Goal: Task Accomplishment & Management: Manage account settings

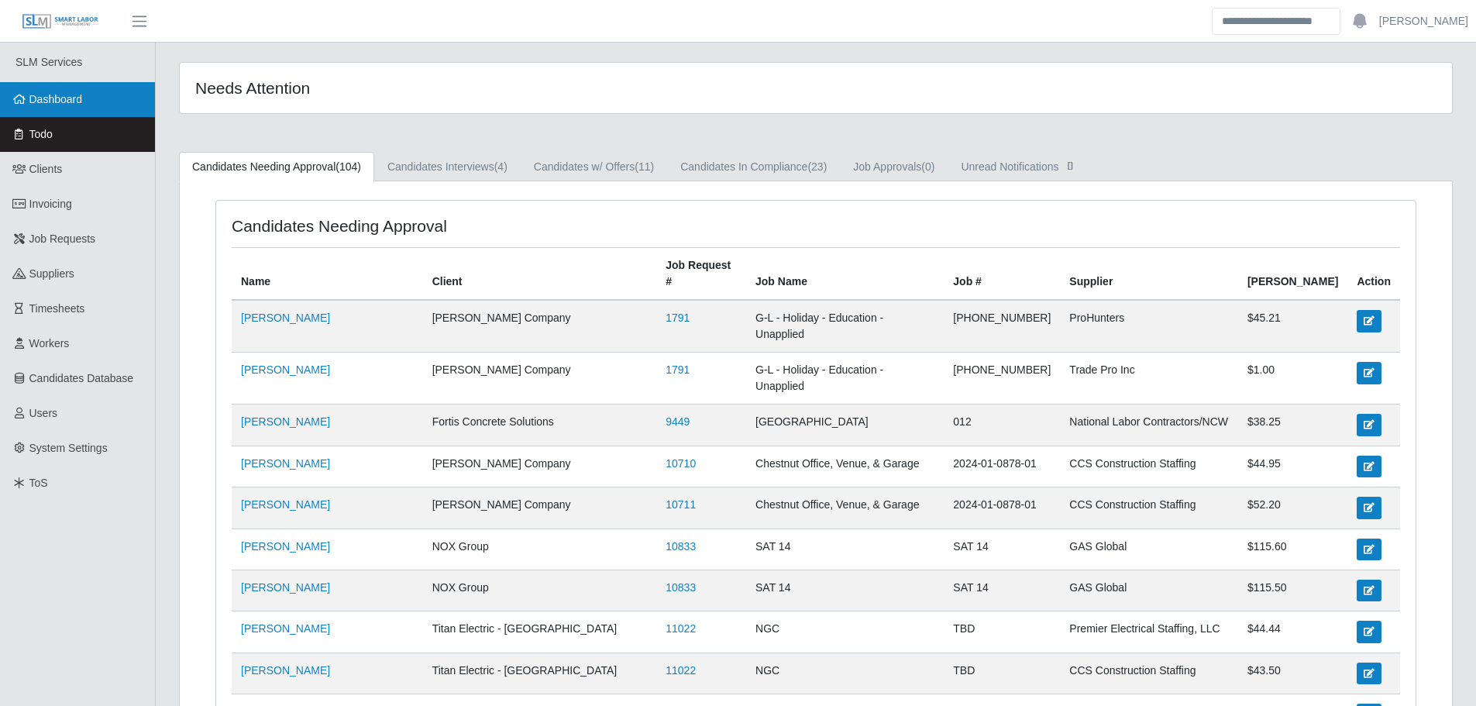
click at [88, 105] on link "Dashboard" at bounding box center [77, 99] width 155 height 35
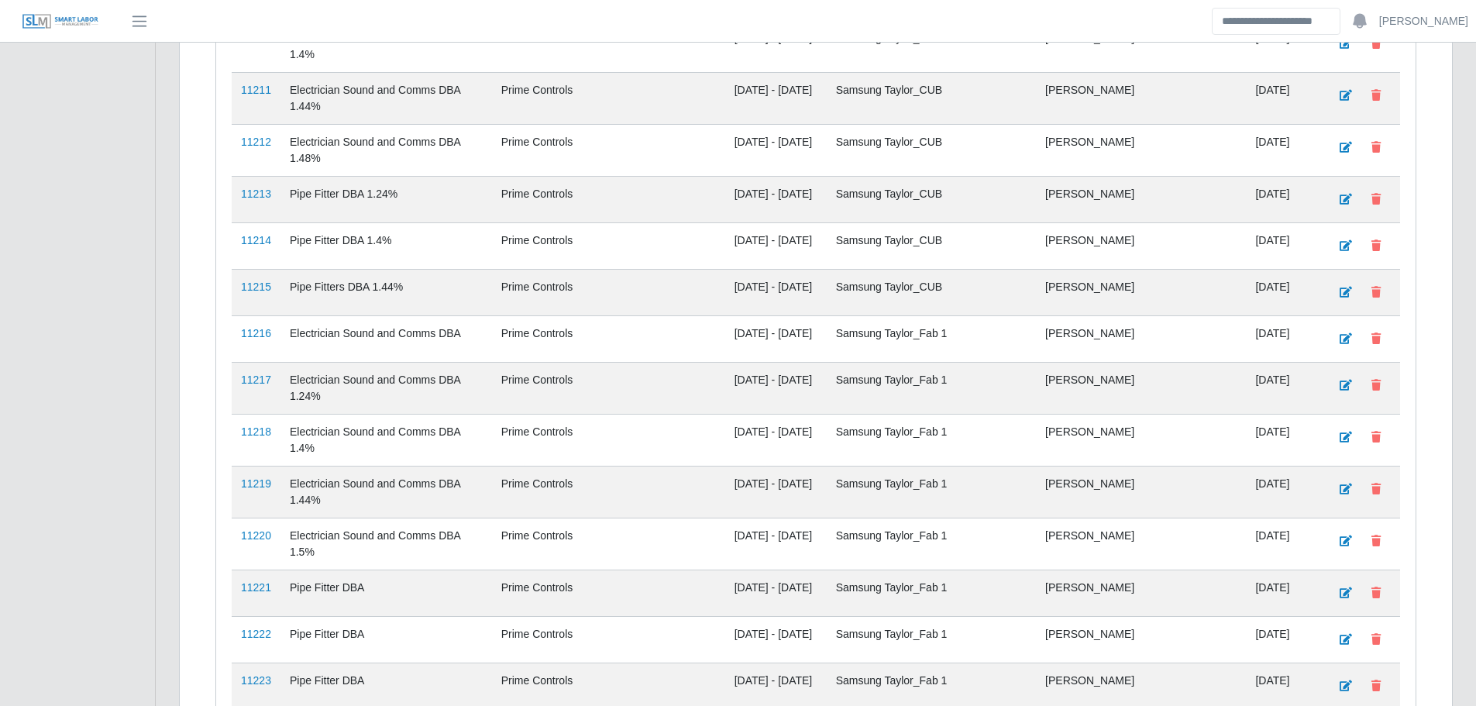
scroll to position [3251, 0]
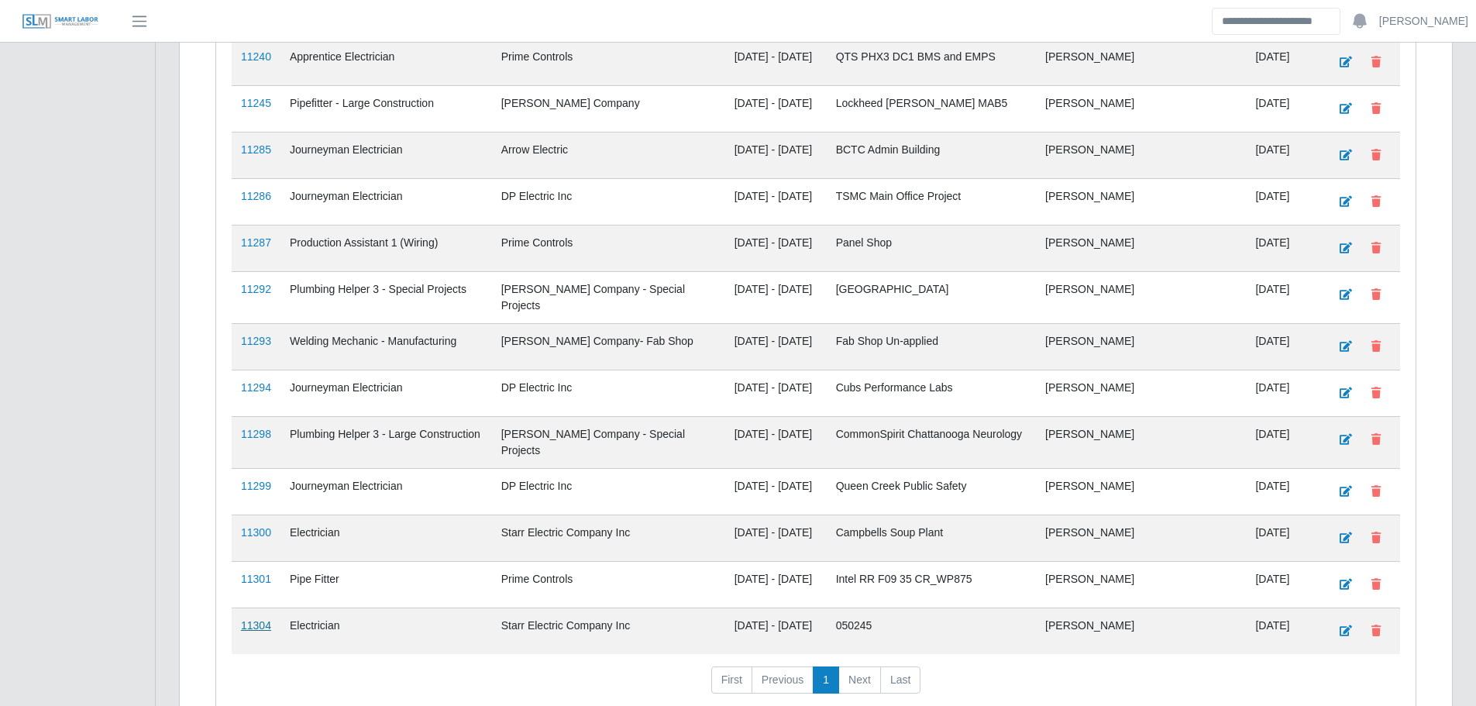
click at [254, 619] on link "11304" at bounding box center [256, 625] width 30 height 12
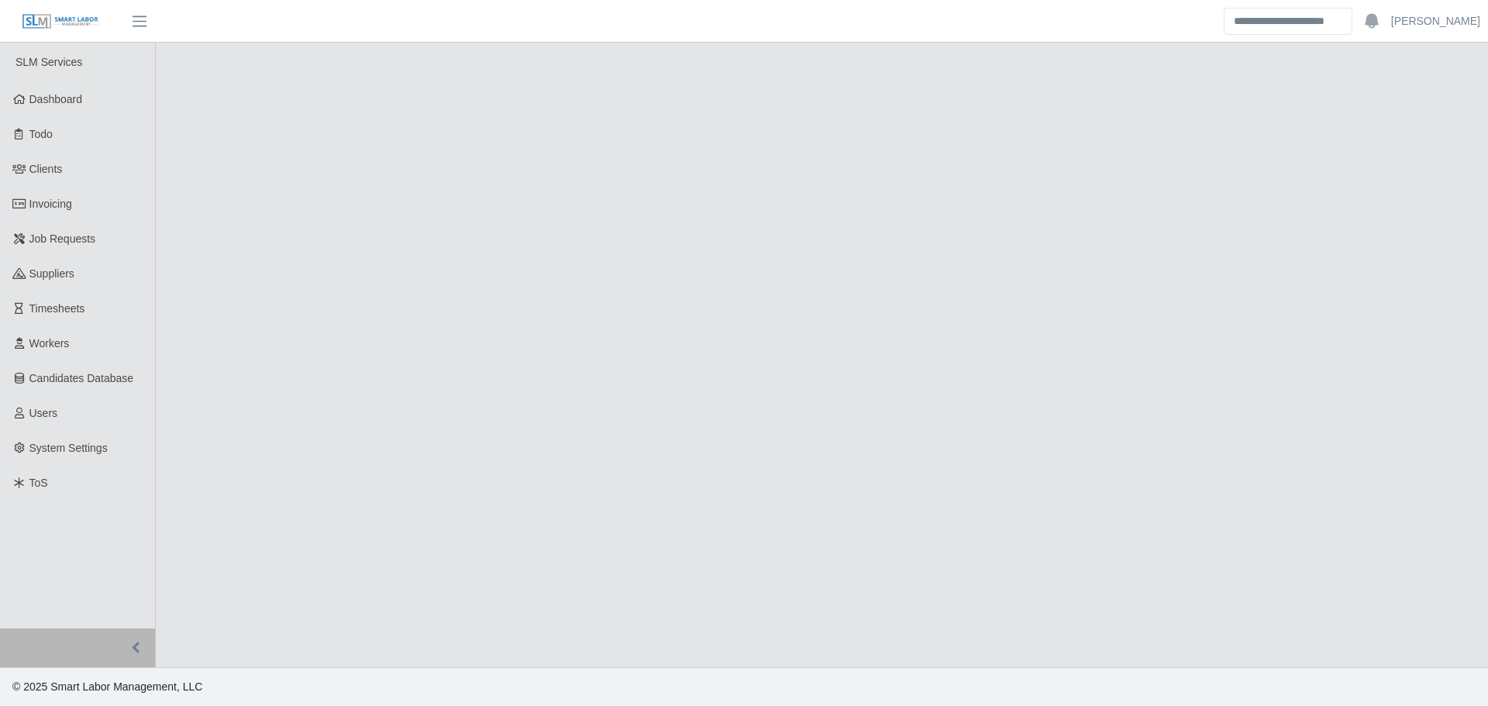
select select "****"
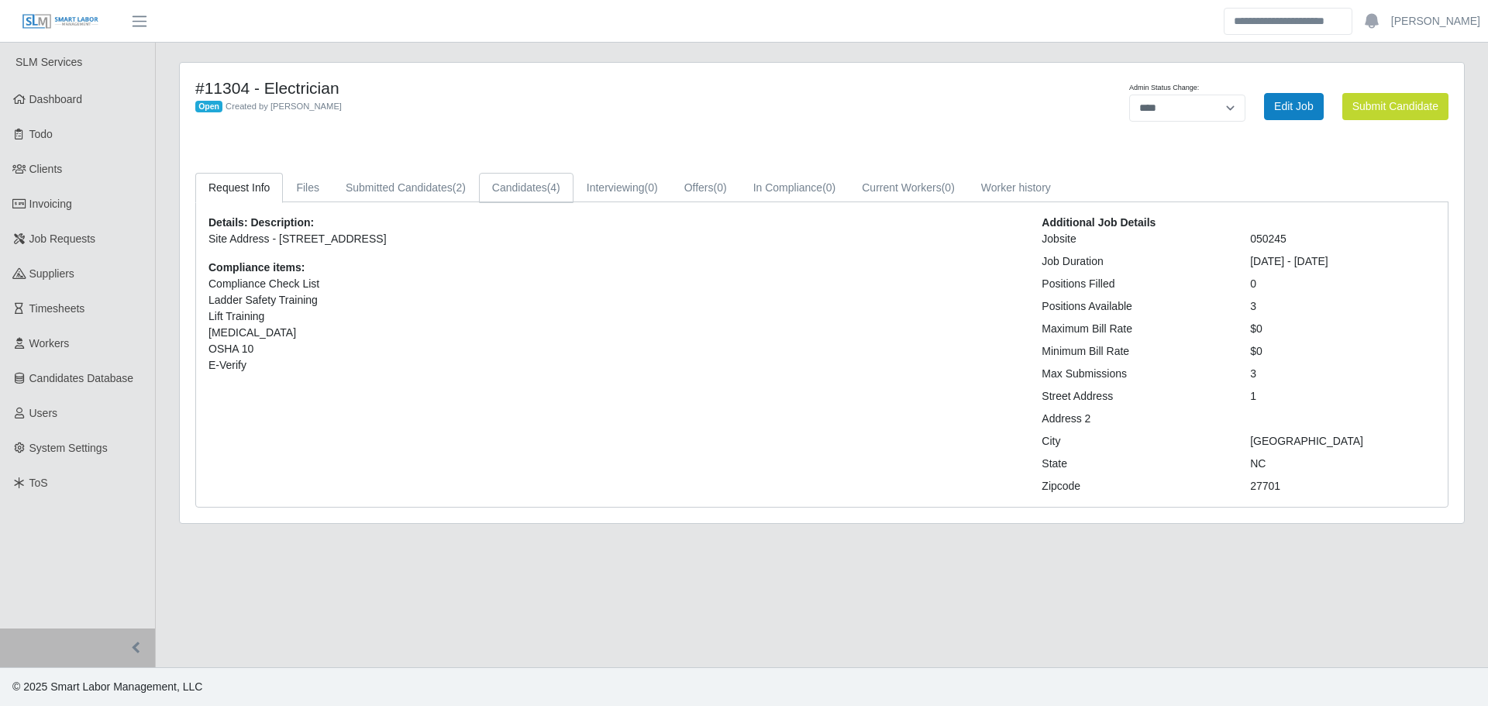
click at [503, 186] on link "Candidates (4)" at bounding box center [526, 188] width 95 height 30
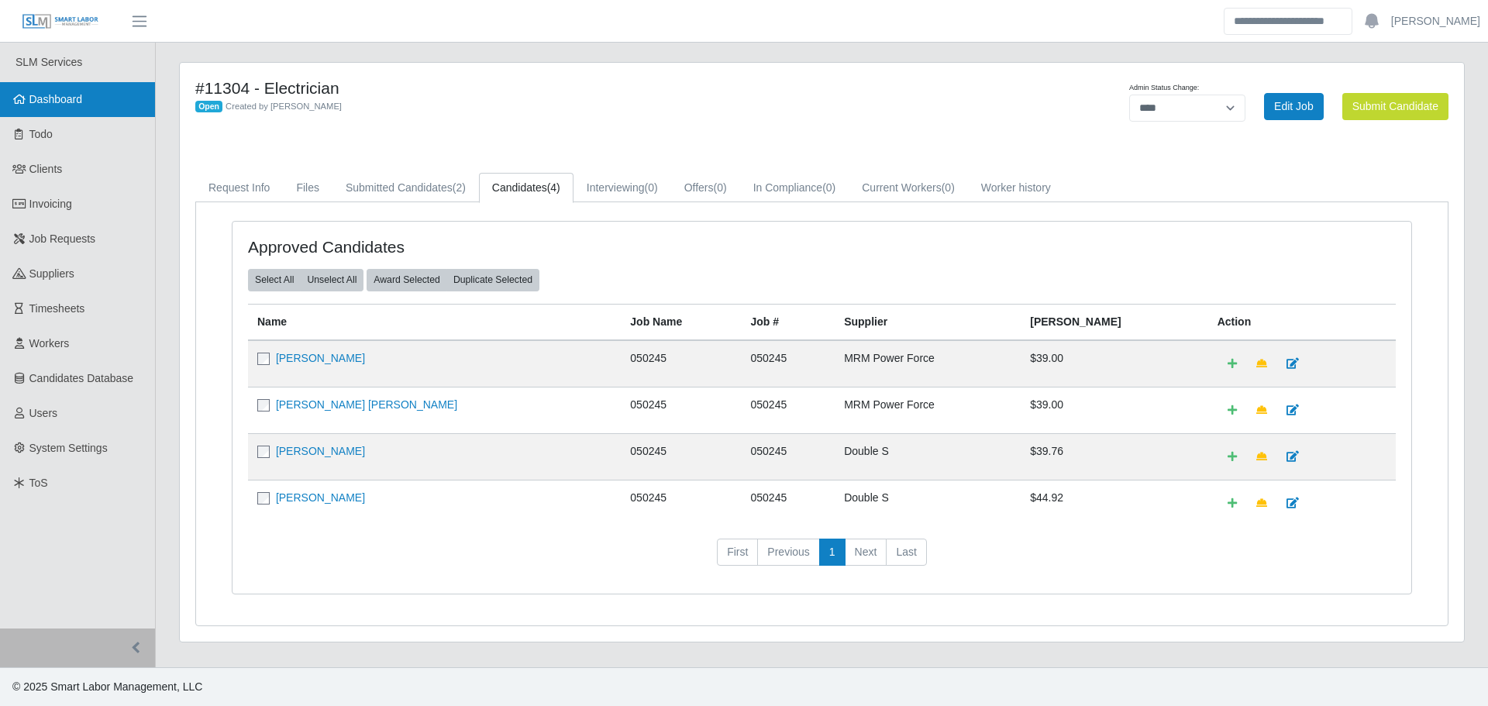
click at [112, 105] on link "Dashboard" at bounding box center [77, 99] width 155 height 35
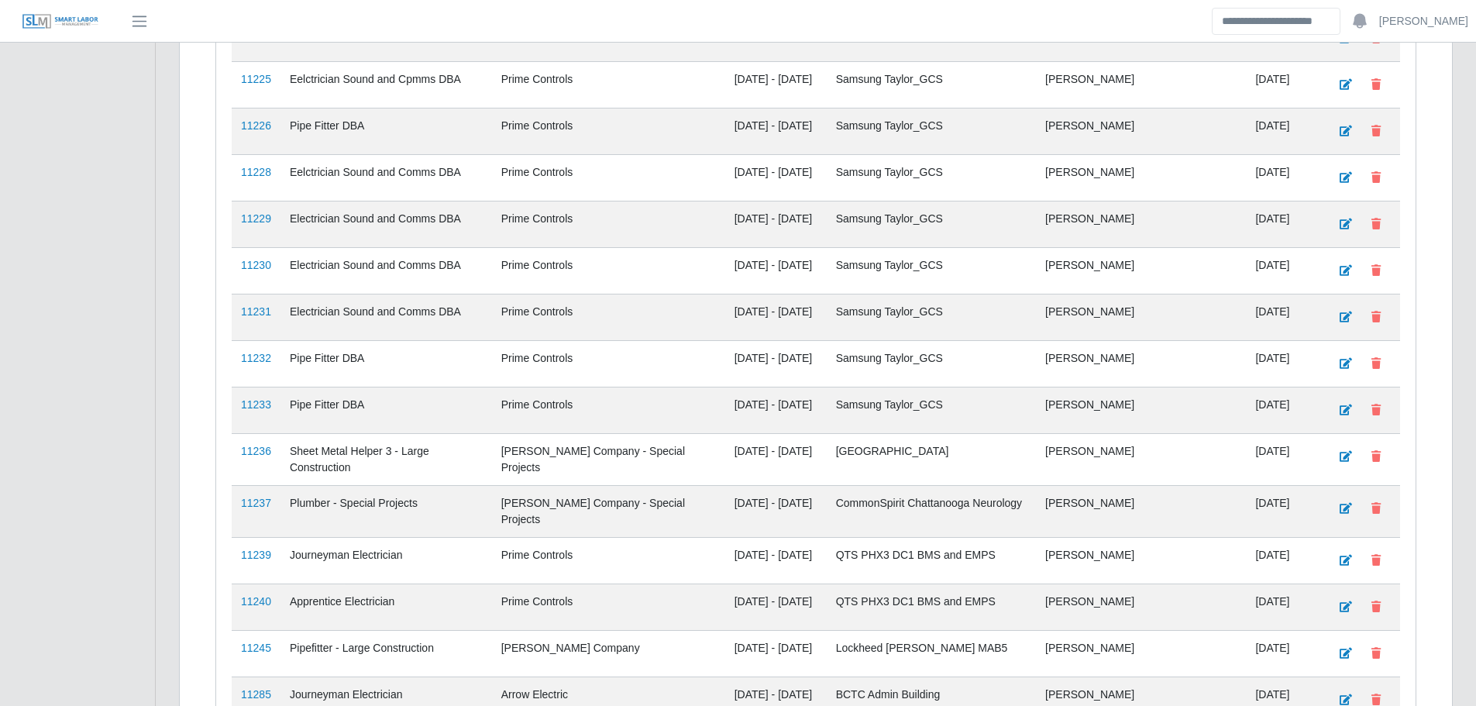
scroll to position [3251, 0]
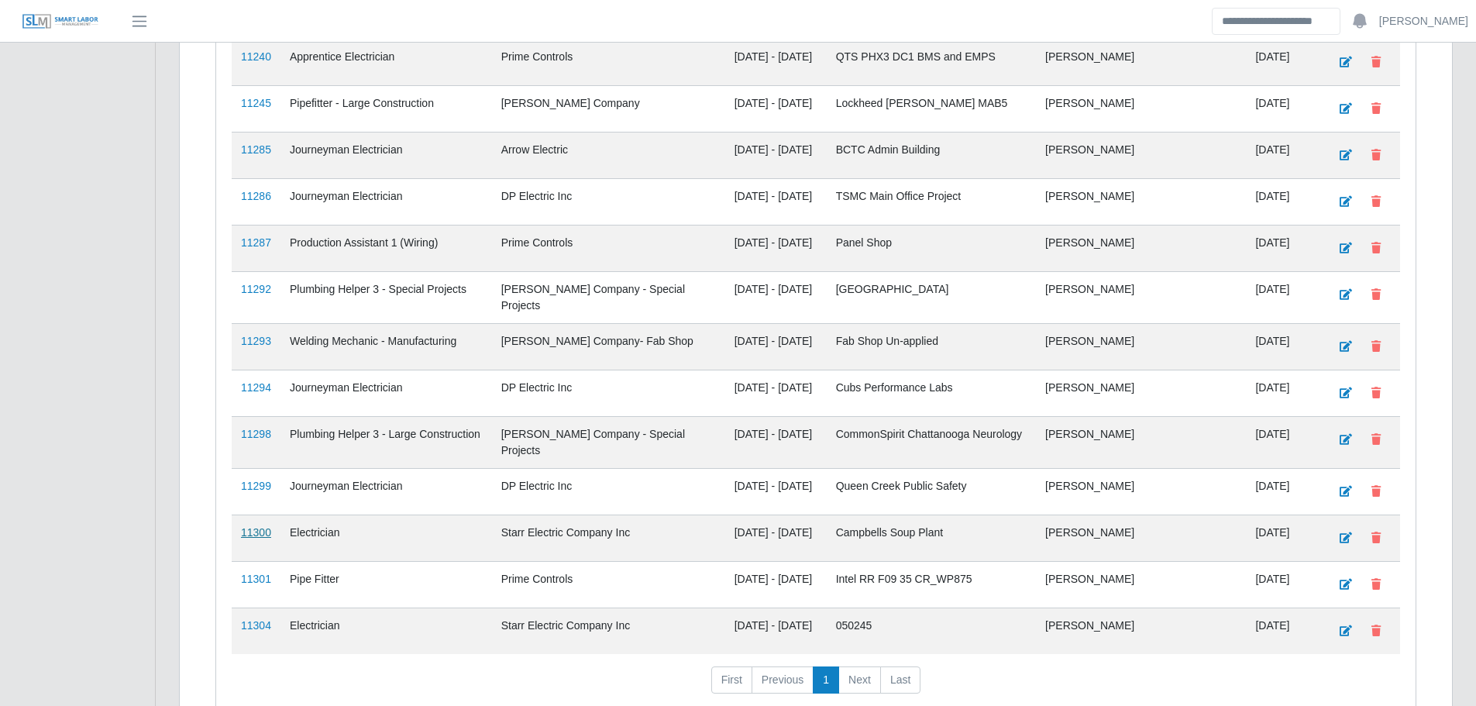
click at [255, 526] on link "11300" at bounding box center [256, 532] width 30 height 12
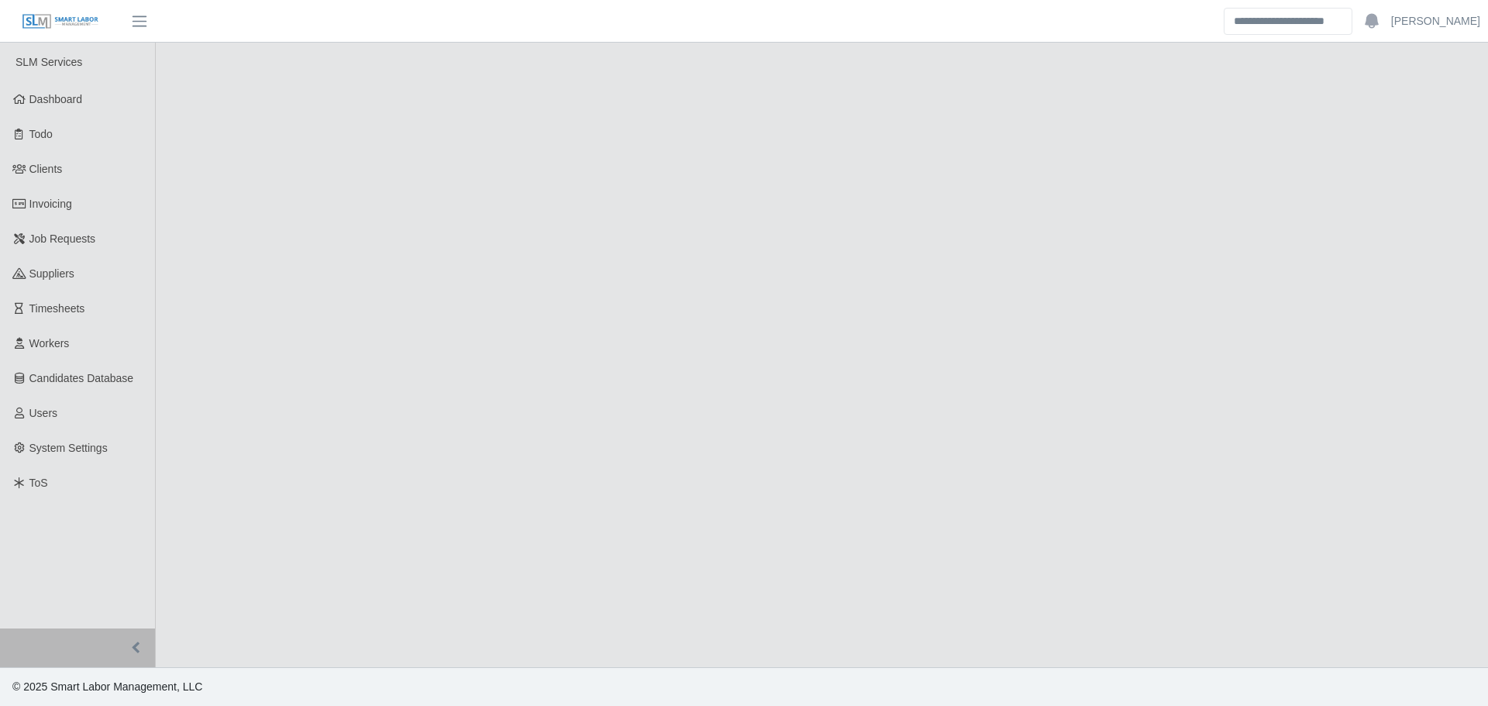
select select "****"
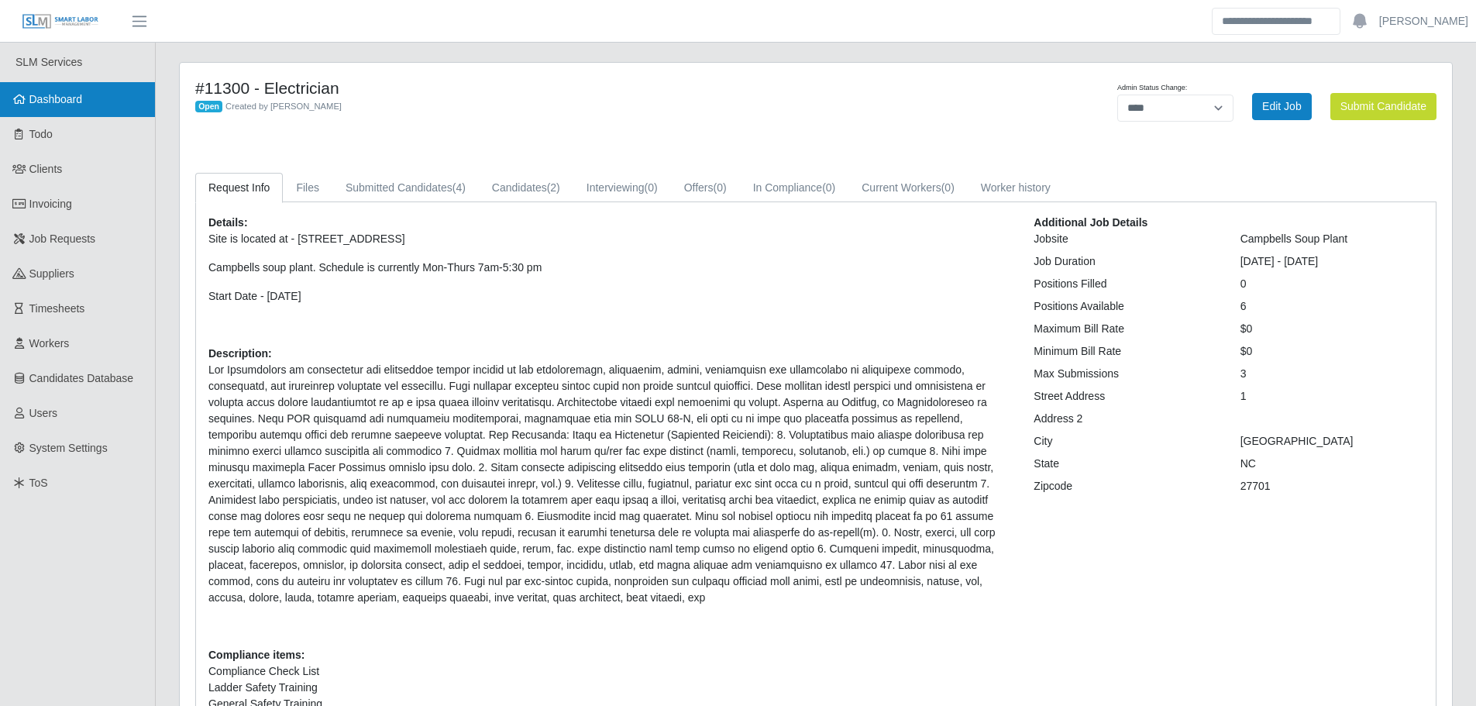
click at [114, 98] on link "Dashboard" at bounding box center [77, 99] width 155 height 35
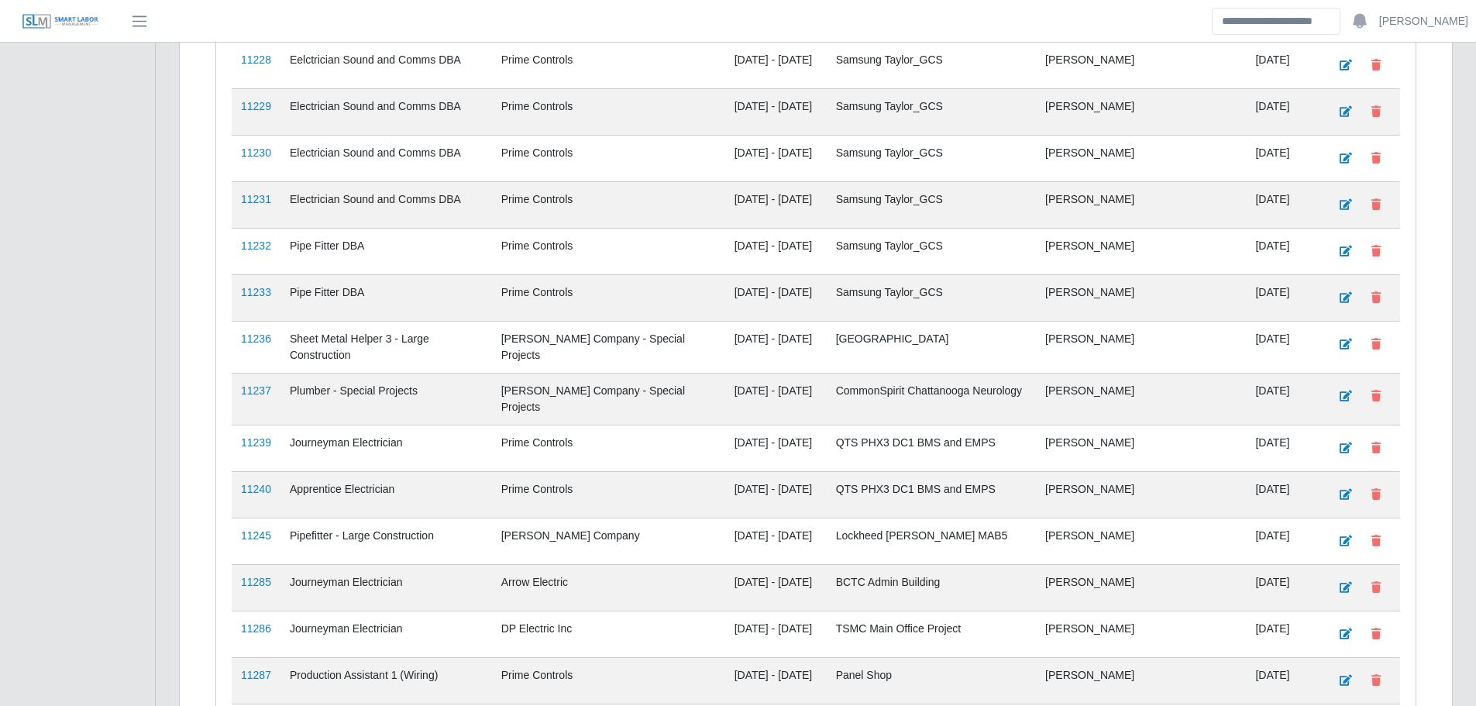
scroll to position [3251, 0]
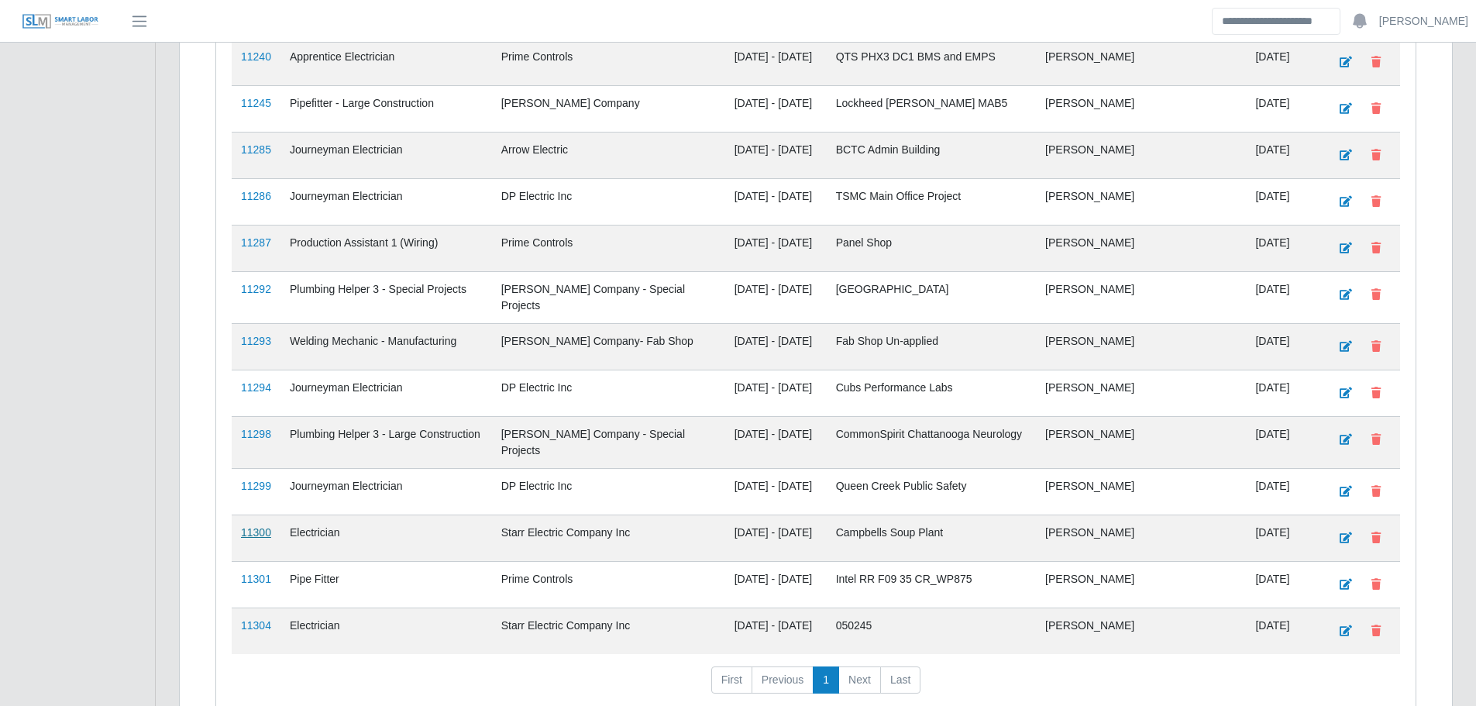
click at [262, 526] on link "11300" at bounding box center [256, 532] width 30 height 12
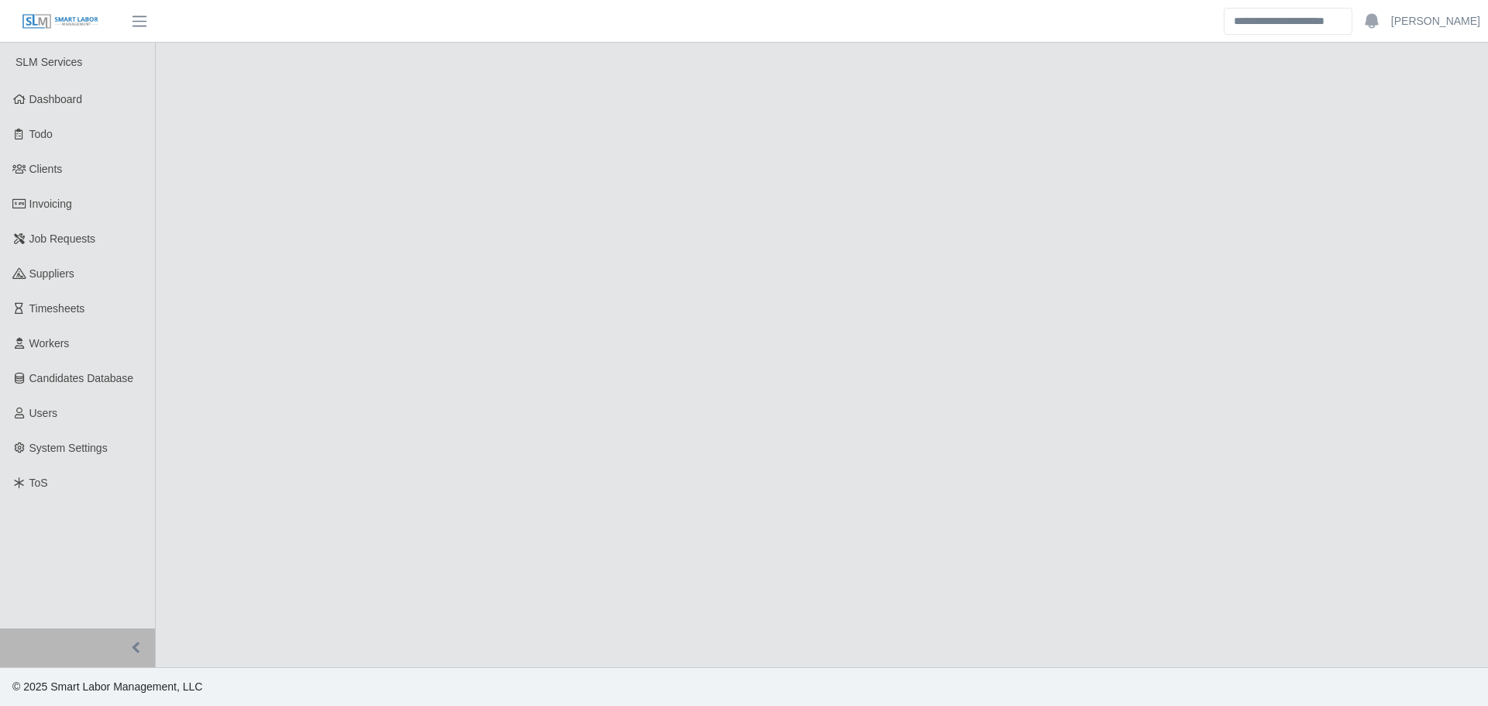
select select "****"
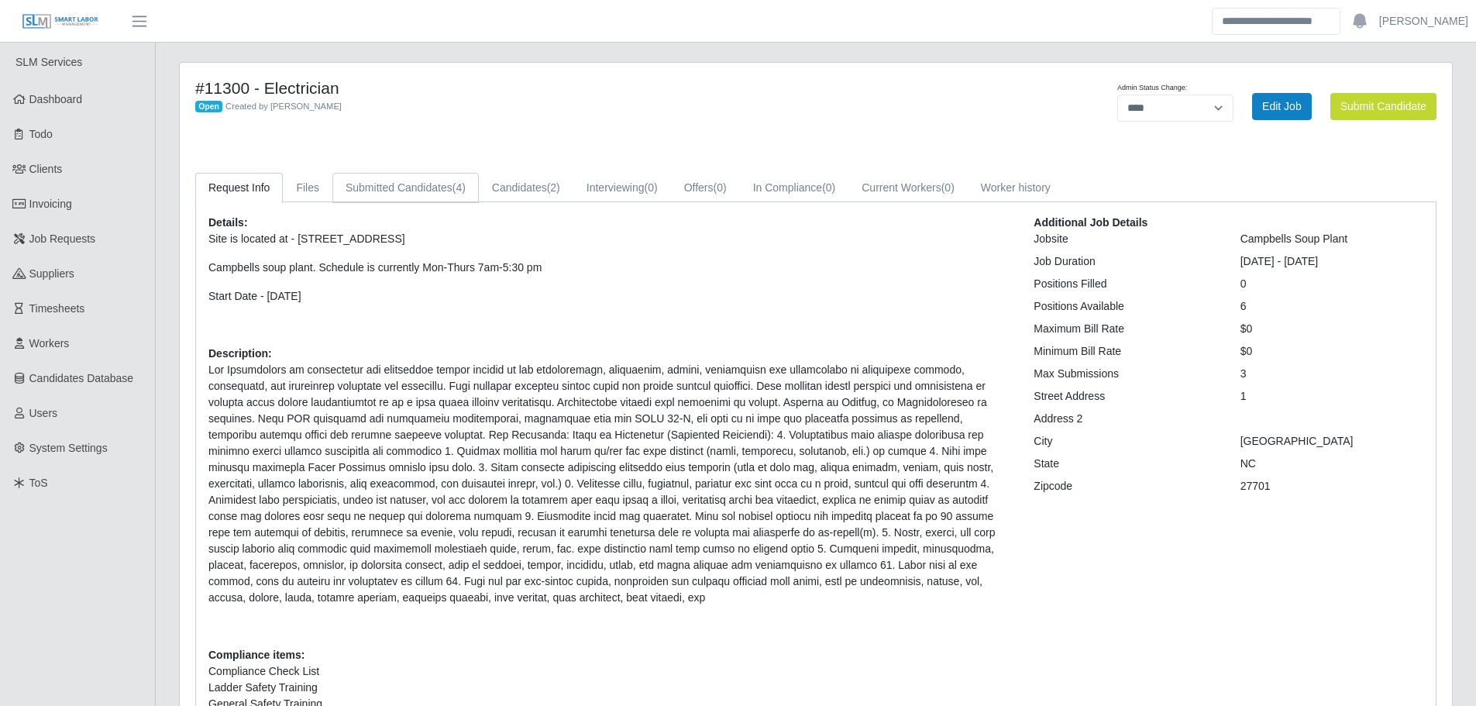
click at [457, 190] on span "(4)" at bounding box center [459, 187] width 13 height 12
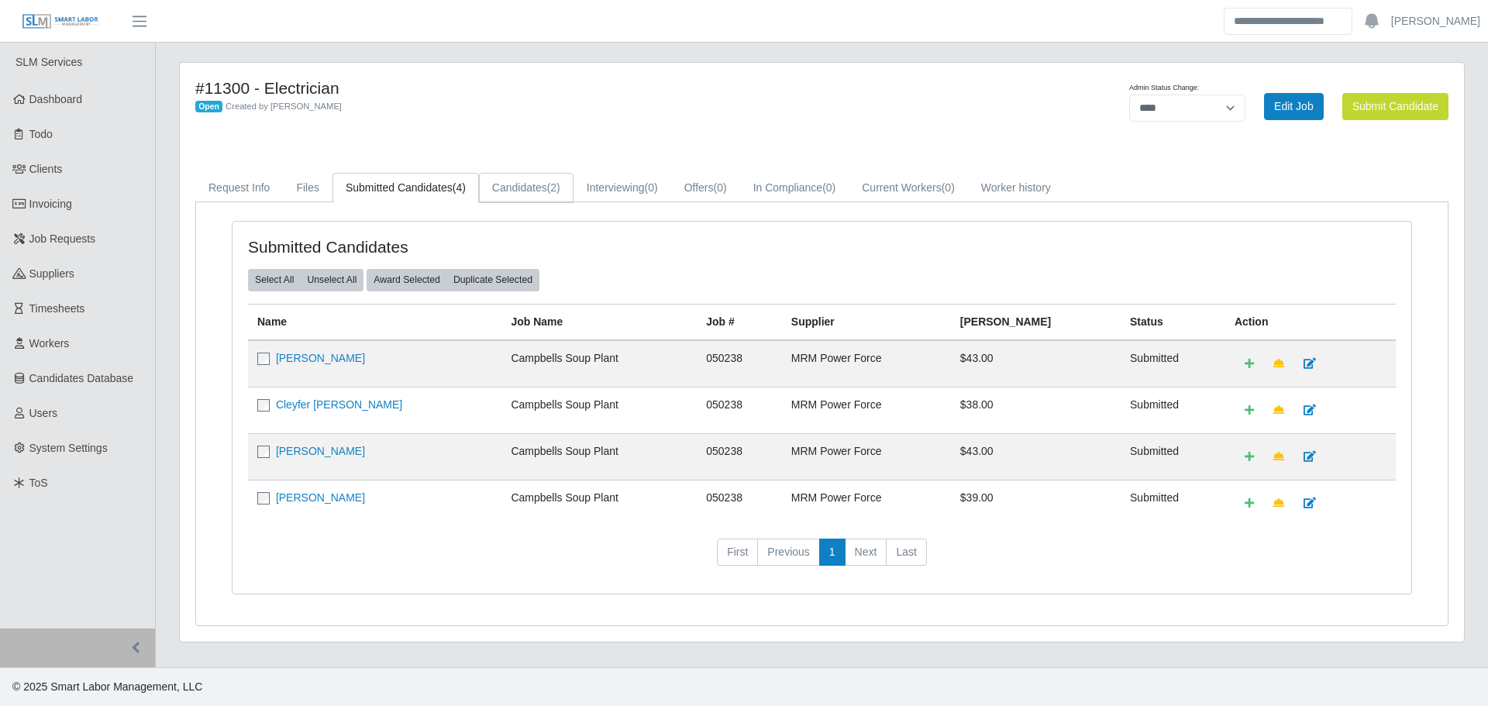
click at [533, 185] on link "Candidates (2)" at bounding box center [526, 188] width 95 height 30
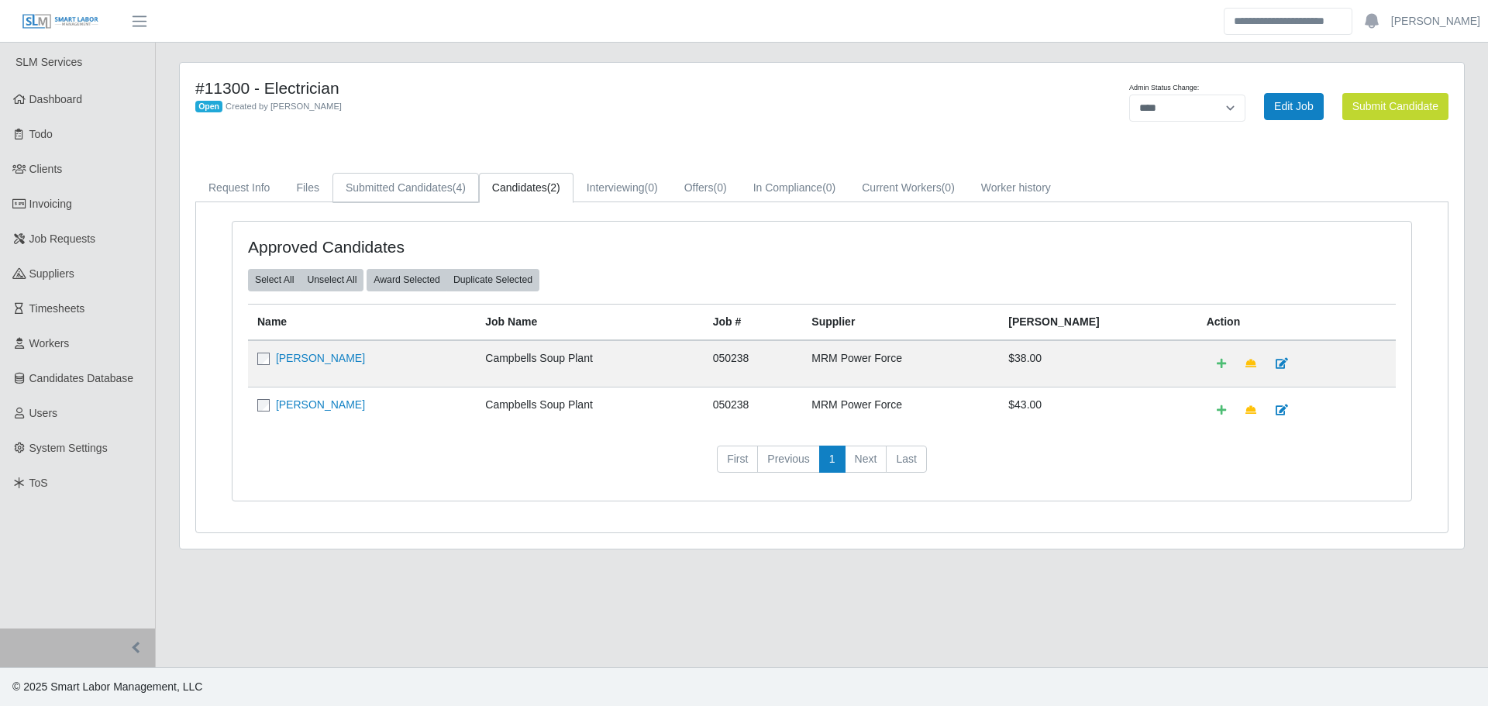
click at [445, 188] on link "Submitted Candidates (4)" at bounding box center [406, 188] width 146 height 30
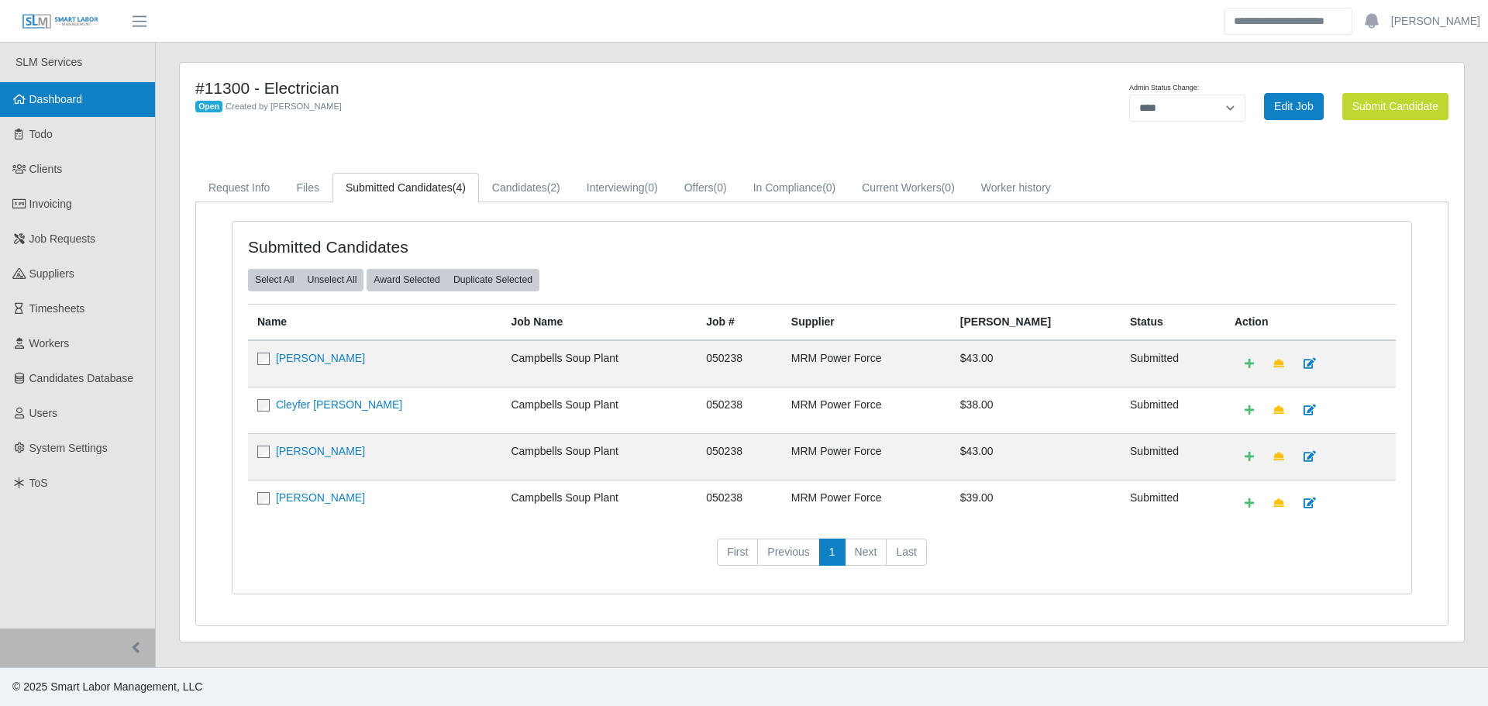
click at [99, 100] on link "Dashboard" at bounding box center [77, 99] width 155 height 35
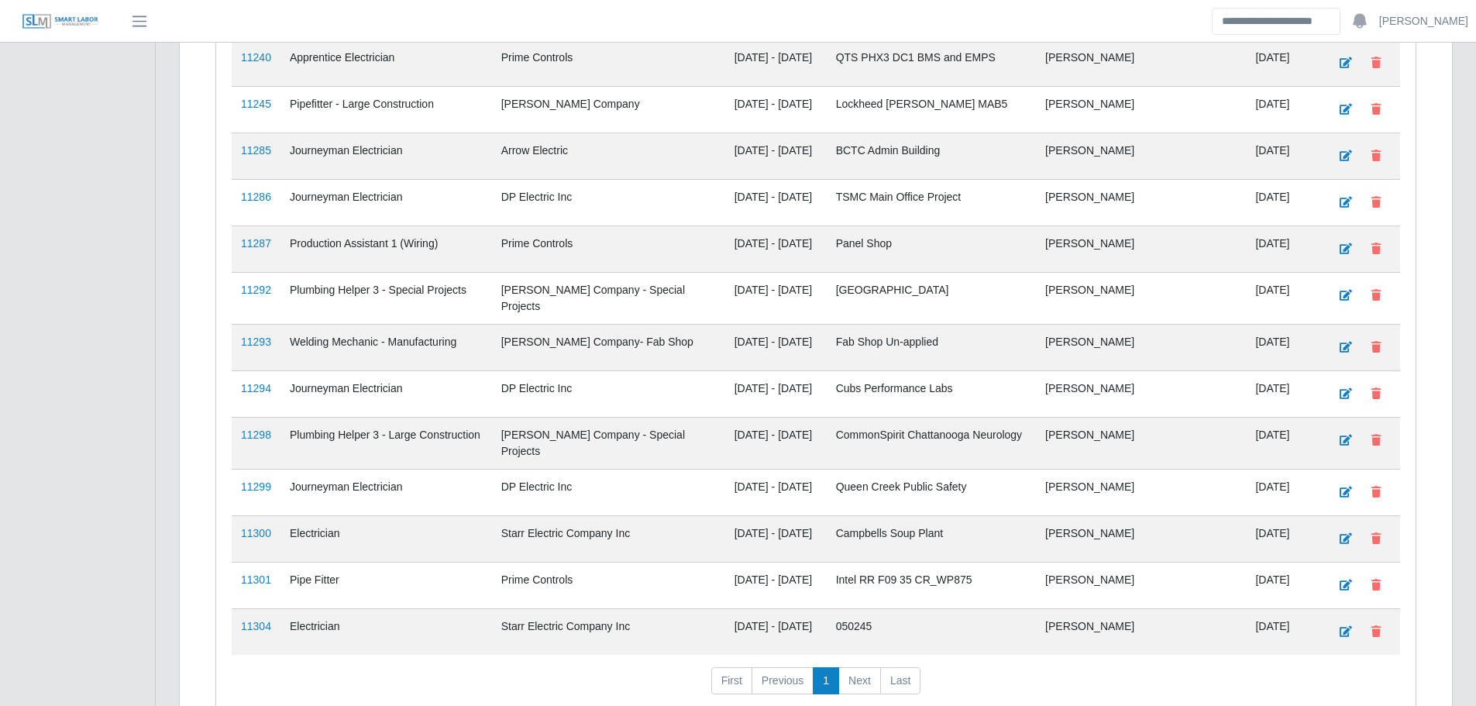
scroll to position [3251, 0]
click at [264, 619] on link "11304" at bounding box center [256, 625] width 30 height 12
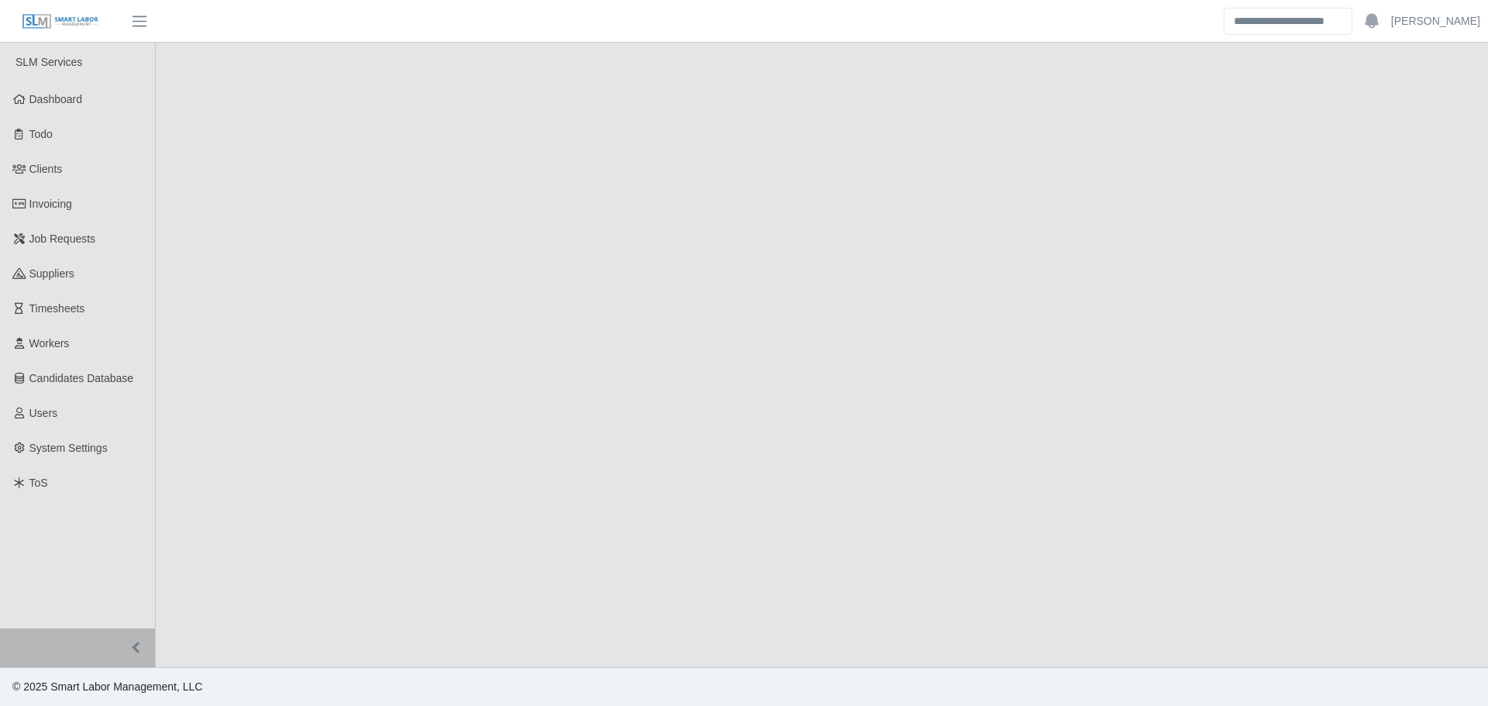
select select "****"
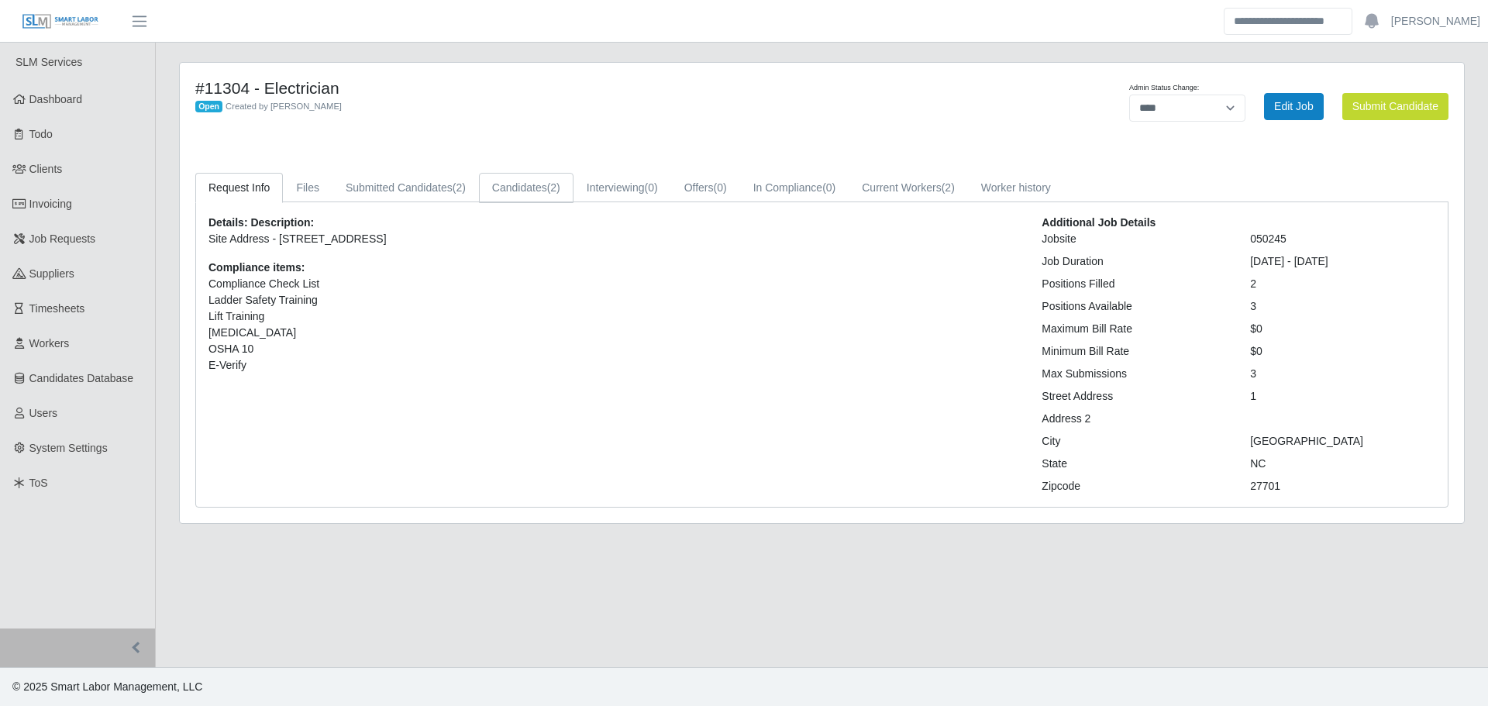
click at [508, 191] on link "Candidates (2)" at bounding box center [526, 188] width 95 height 30
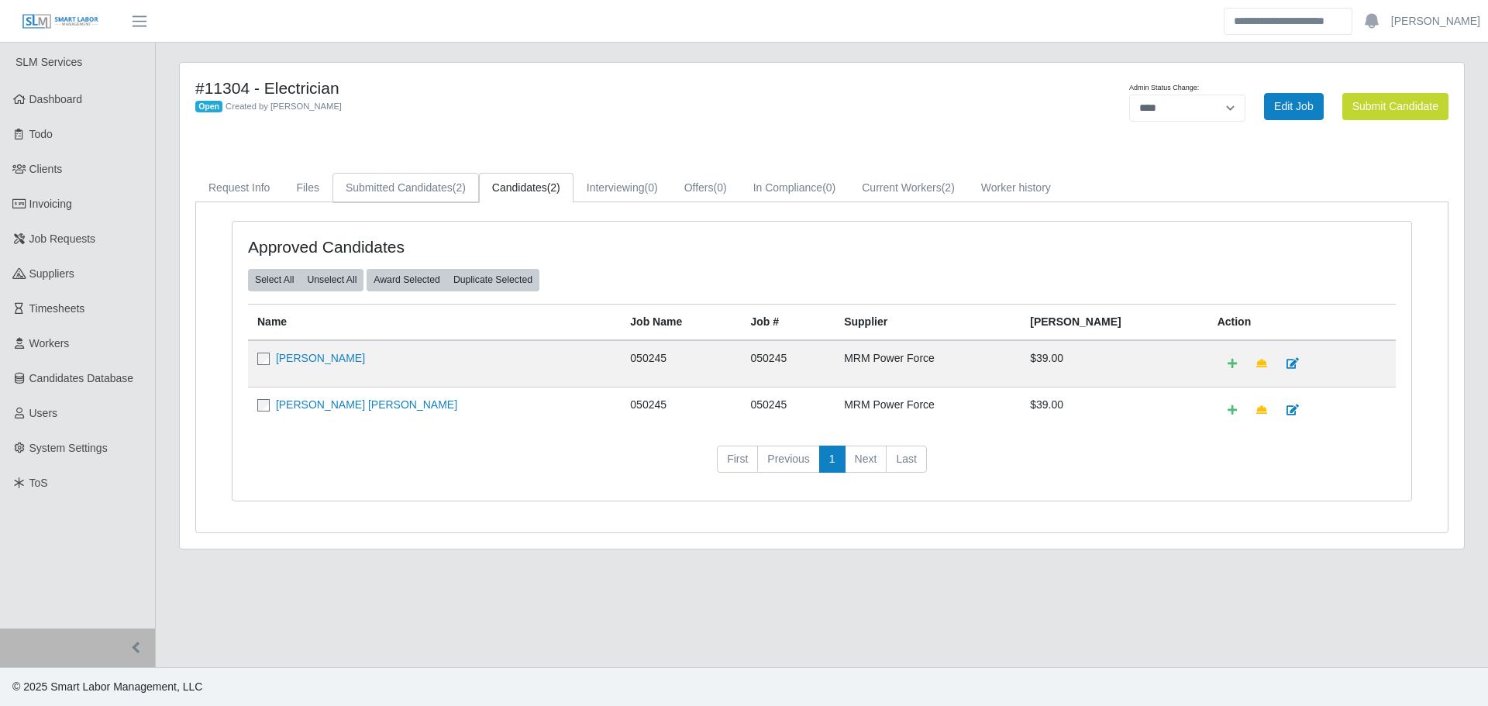
click at [431, 190] on link "Submitted Candidates (2)" at bounding box center [406, 188] width 146 height 30
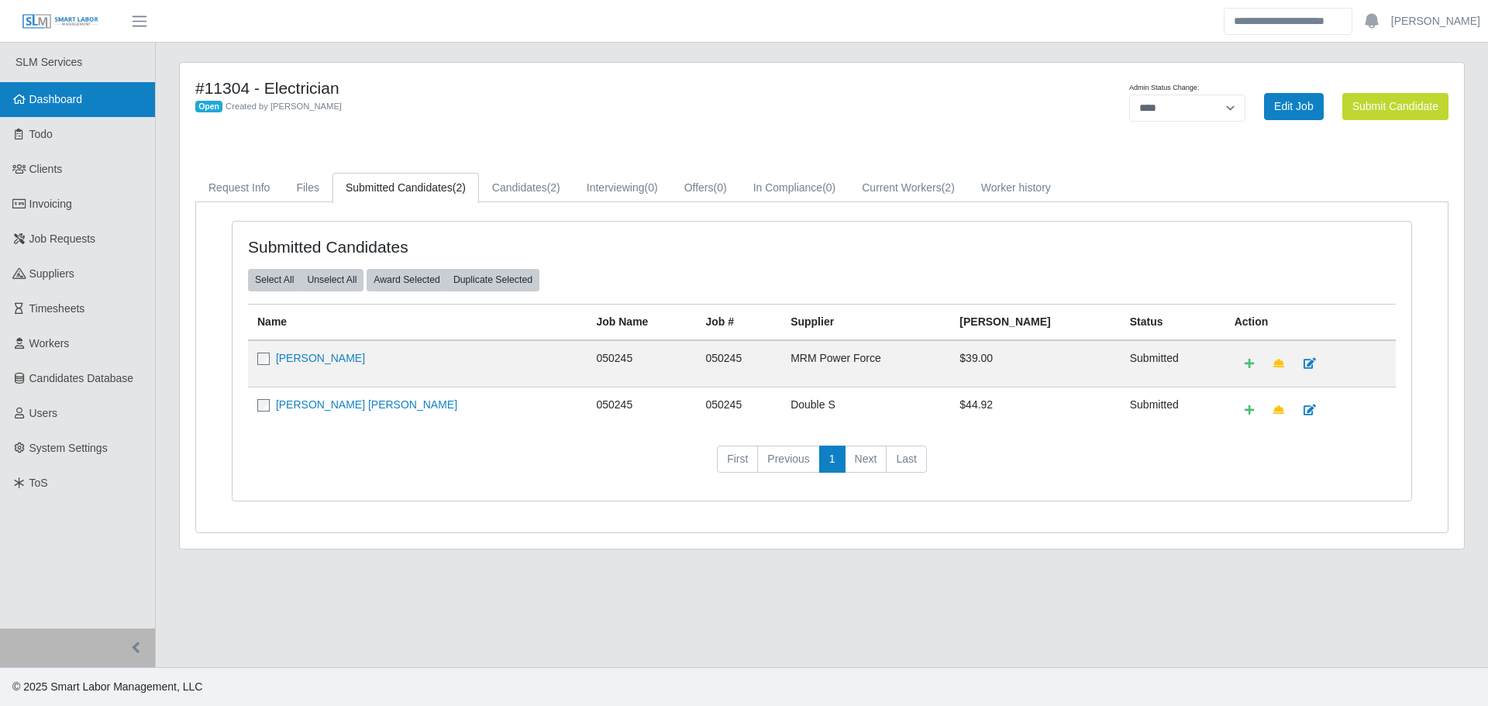
click at [87, 110] on link "Dashboard" at bounding box center [77, 99] width 155 height 35
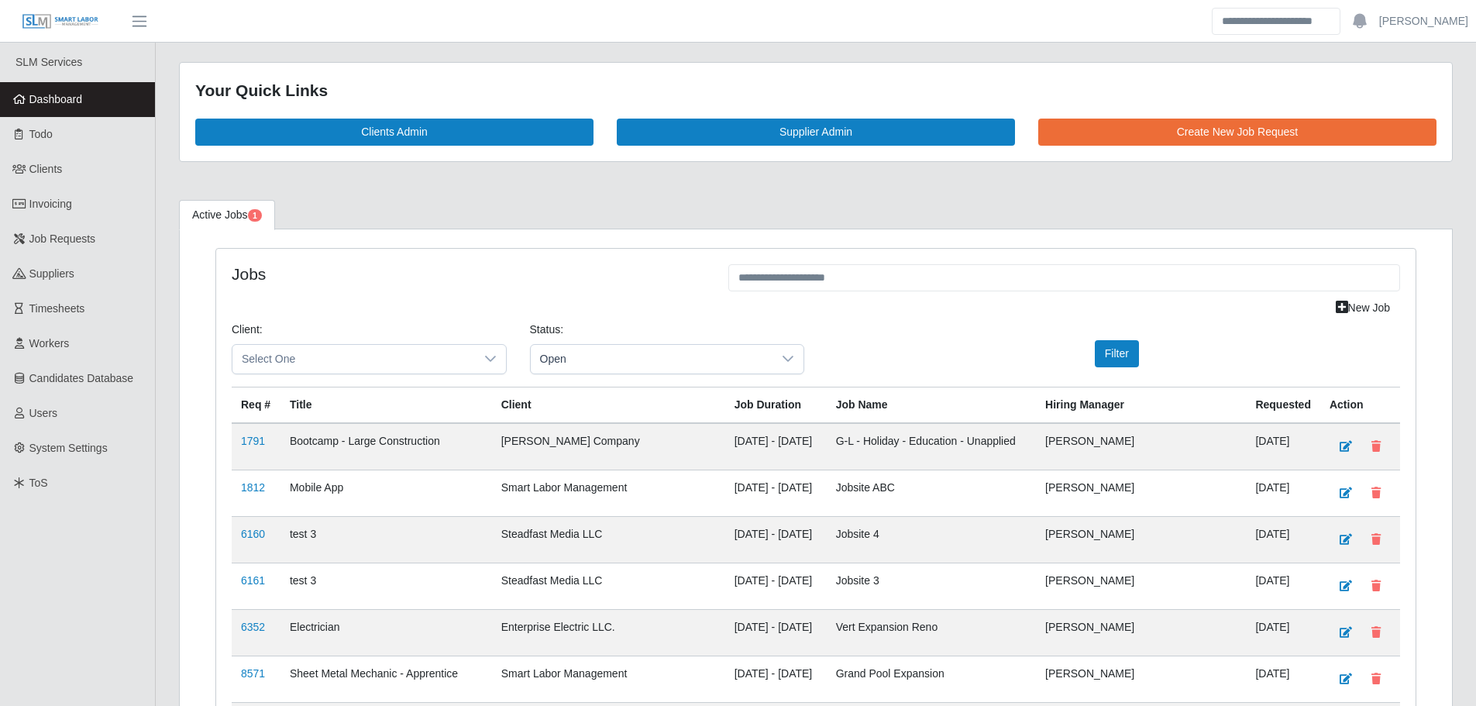
click at [71, 105] on span "Dashboard" at bounding box center [55, 99] width 53 height 12
